Goal: Task Accomplishment & Management: Use online tool/utility

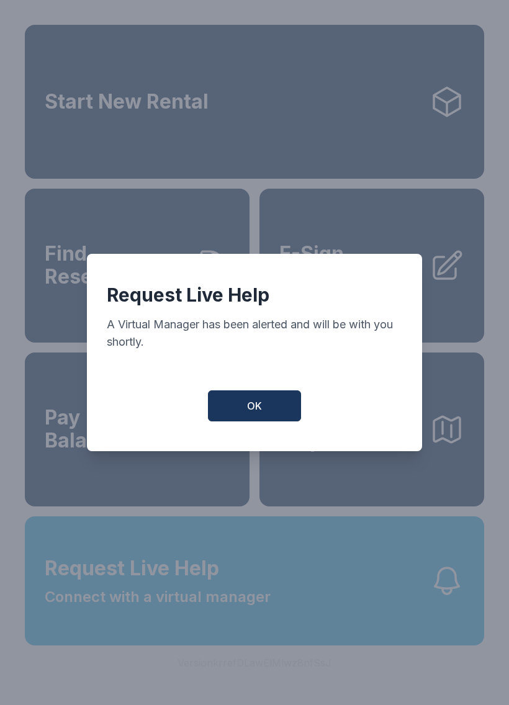
click at [267, 412] on button "OK" at bounding box center [254, 405] width 93 height 31
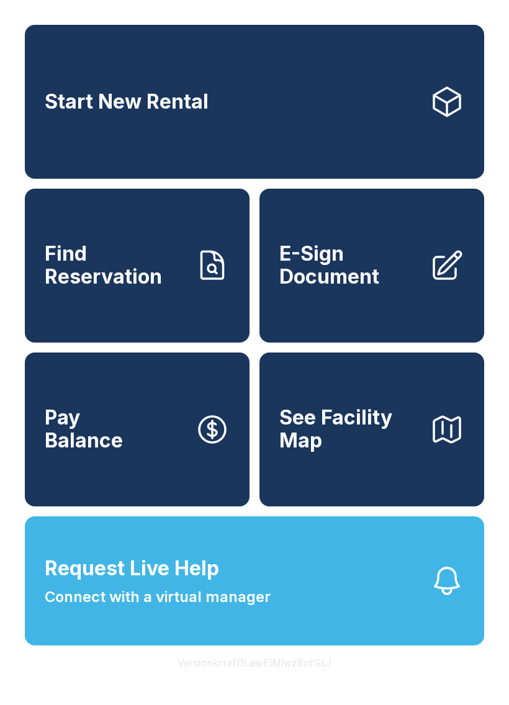
click at [73, 151] on link "Start New Rental" at bounding box center [254, 102] width 459 height 154
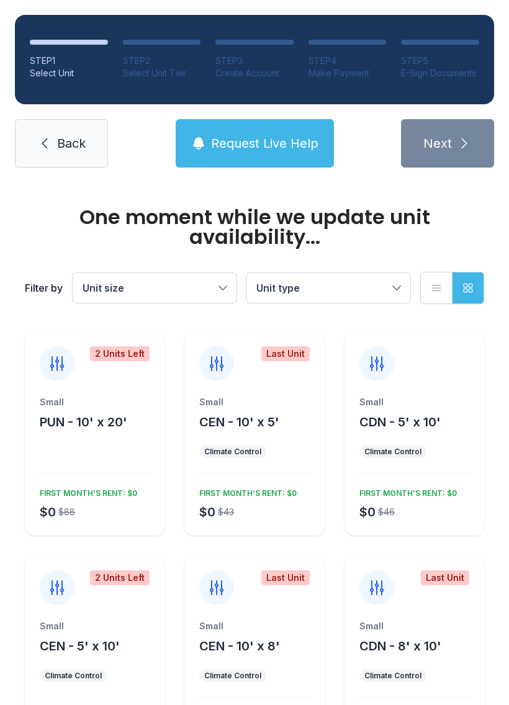
click at [226, 140] on span "Request Live Help" at bounding box center [264, 143] width 107 height 17
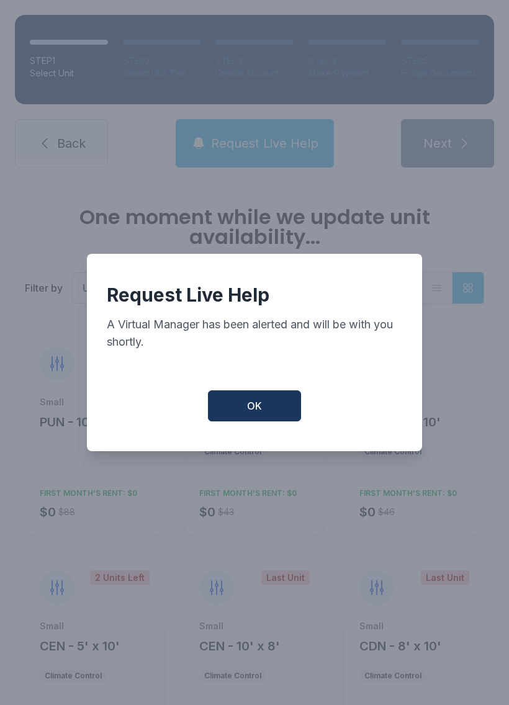
click at [215, 407] on button "OK" at bounding box center [254, 405] width 93 height 31
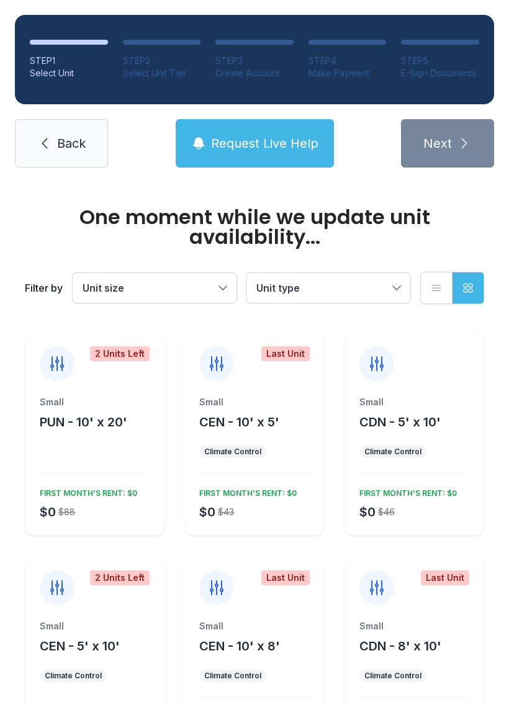
click at [224, 158] on button "Request Live Help" at bounding box center [255, 143] width 158 height 48
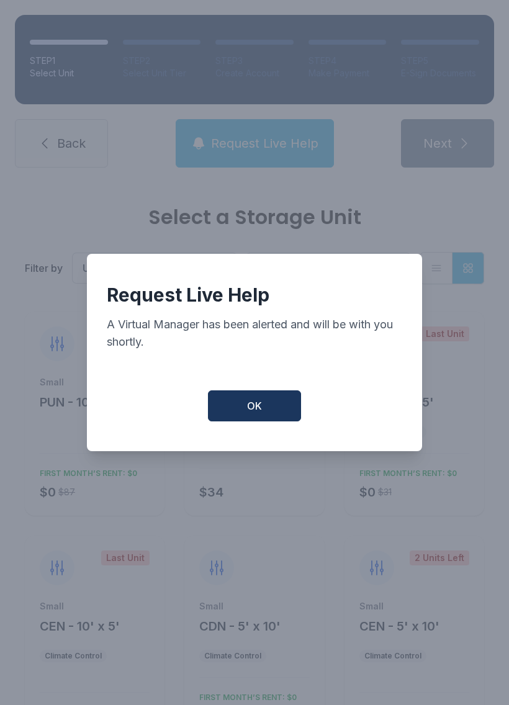
click at [212, 401] on button "OK" at bounding box center [254, 405] width 93 height 31
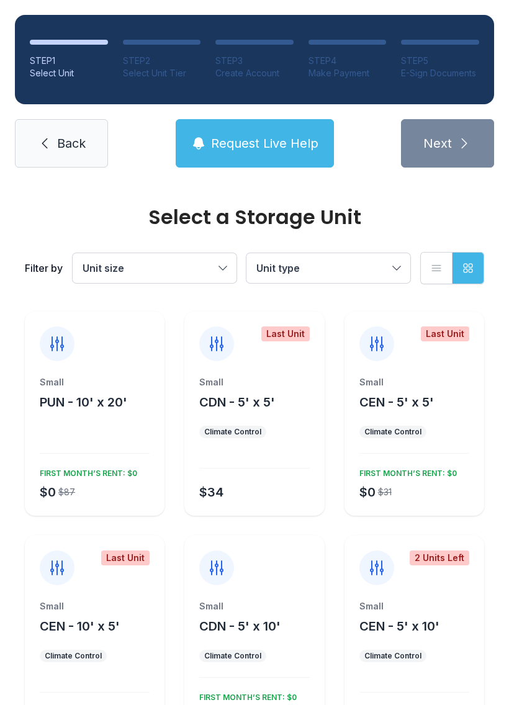
click at [307, 149] on span "Request Live Help" at bounding box center [264, 143] width 107 height 17
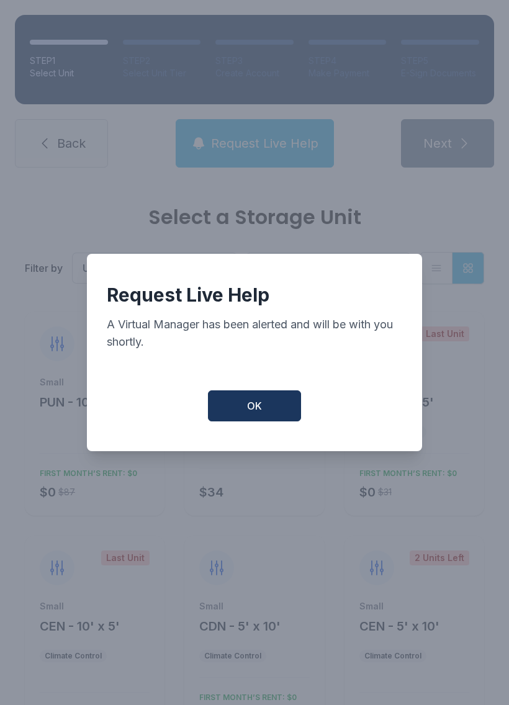
click at [288, 408] on button "OK" at bounding box center [254, 405] width 93 height 31
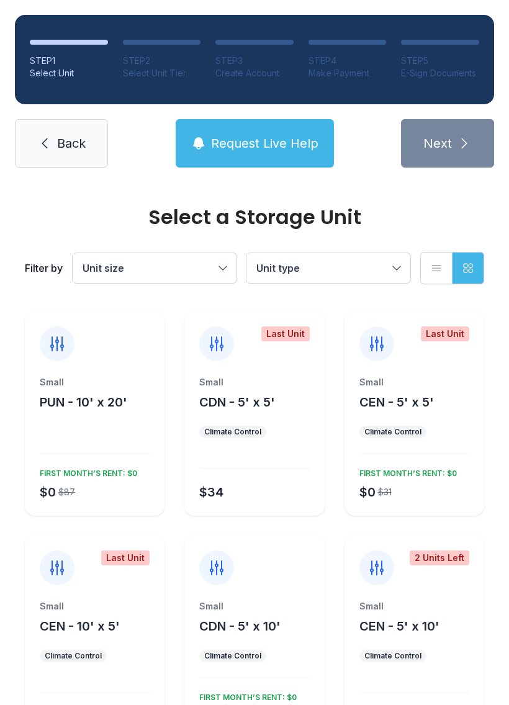
scroll to position [-1, 0]
click at [48, 144] on icon at bounding box center [44, 143] width 15 height 15
